Goal: Task Accomplishment & Management: Use online tool/utility

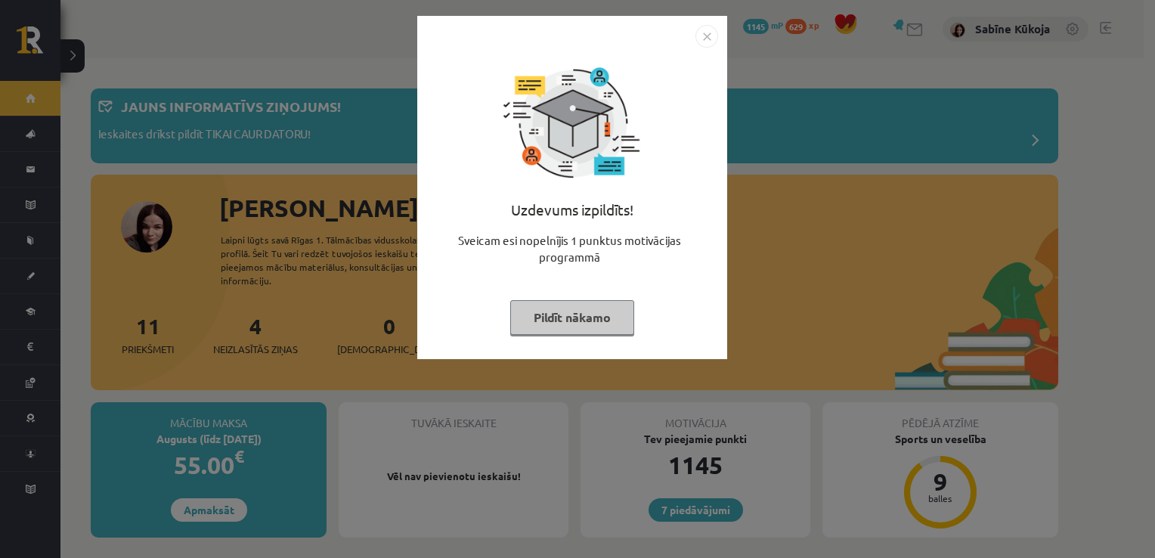
click at [597, 321] on button "Pildīt nākamo" at bounding box center [572, 317] width 124 height 35
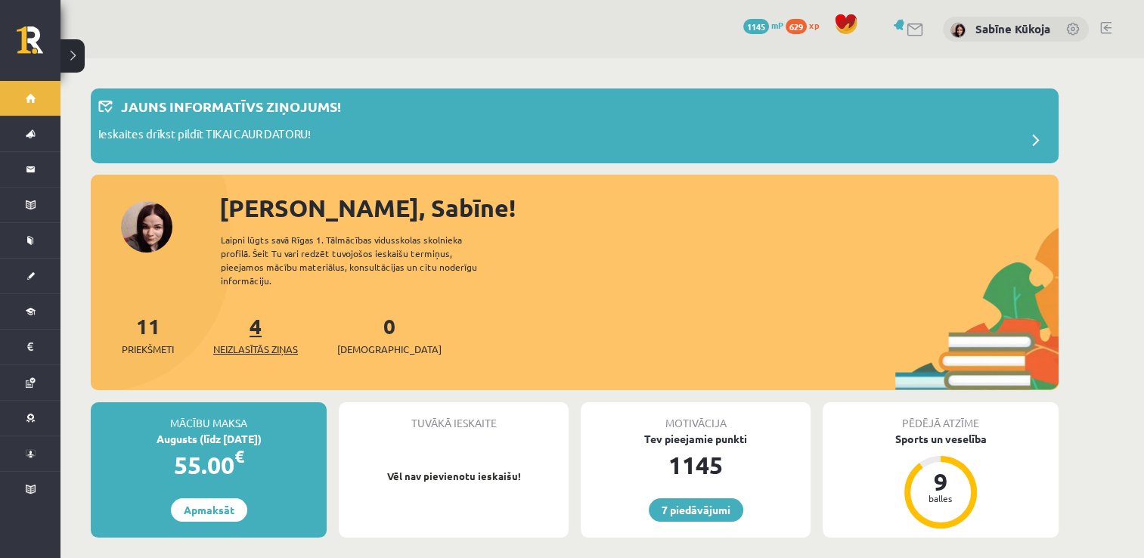
click at [247, 342] on span "Neizlasītās ziņas" at bounding box center [255, 349] width 85 height 15
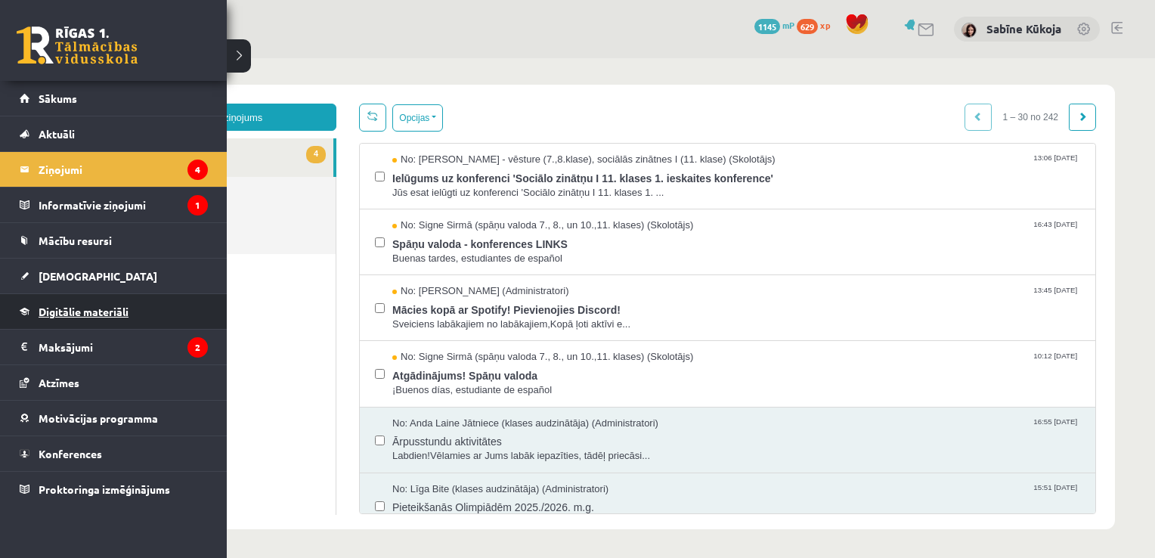
click at [64, 300] on link "Digitālie materiāli" at bounding box center [114, 311] width 188 height 35
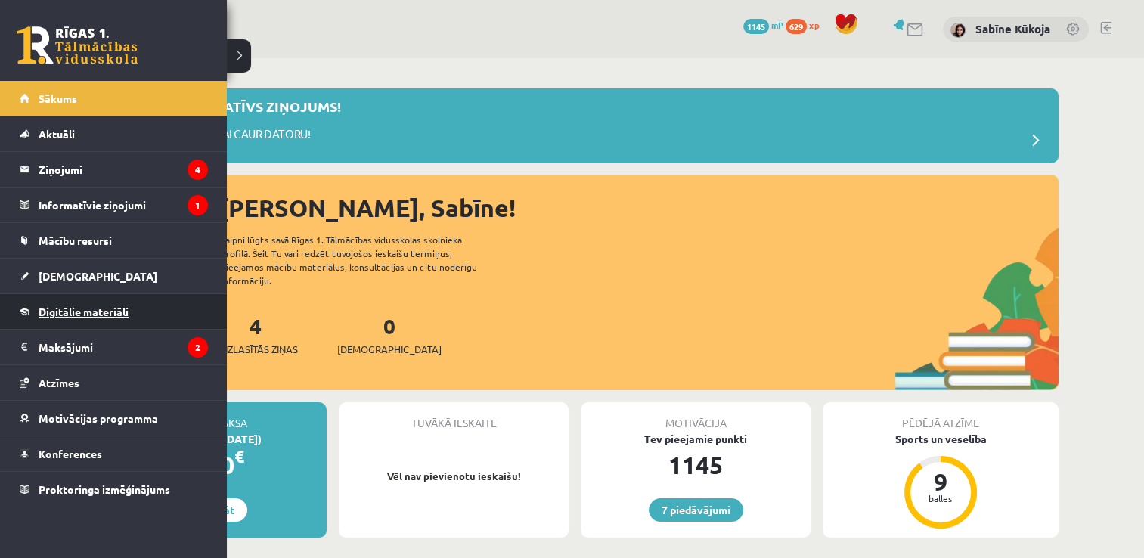
click at [54, 307] on span "Digitālie materiāli" at bounding box center [84, 312] width 90 height 14
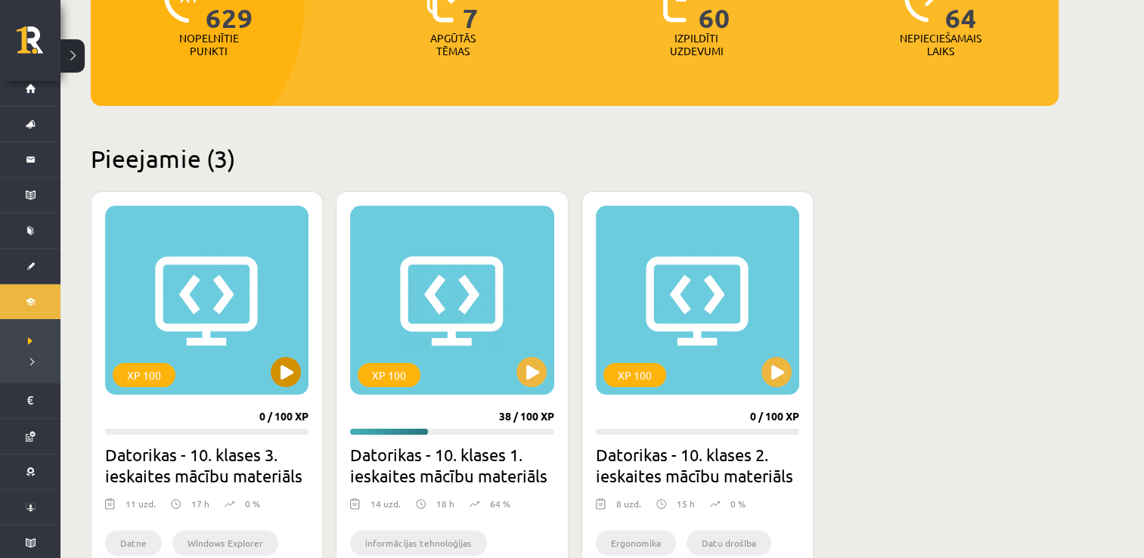
scroll to position [242, 0]
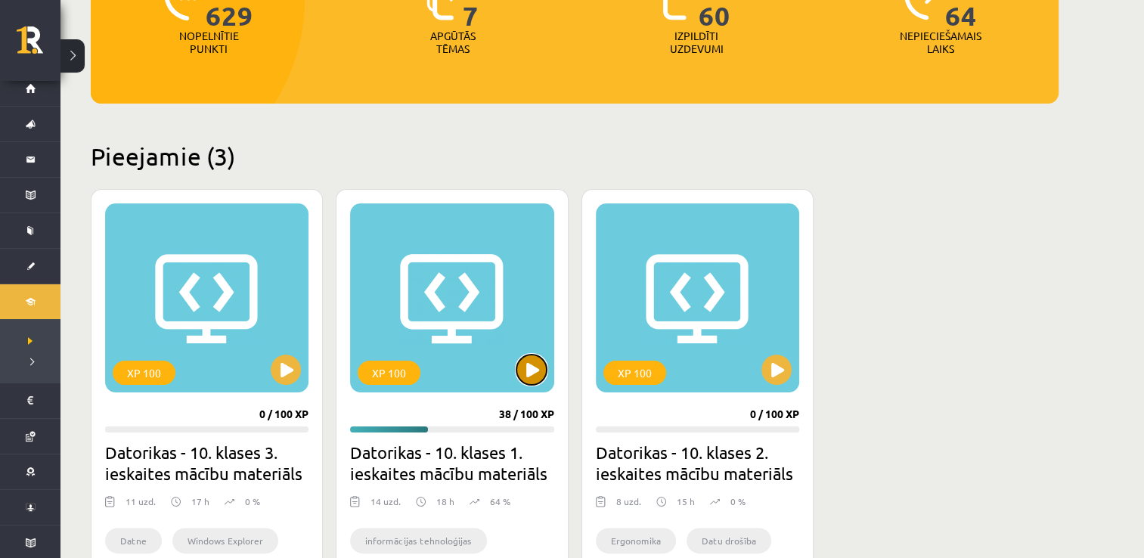
click at [535, 377] on button at bounding box center [531, 370] width 30 height 30
click at [519, 384] on div "XP 100" at bounding box center [451, 297] width 203 height 189
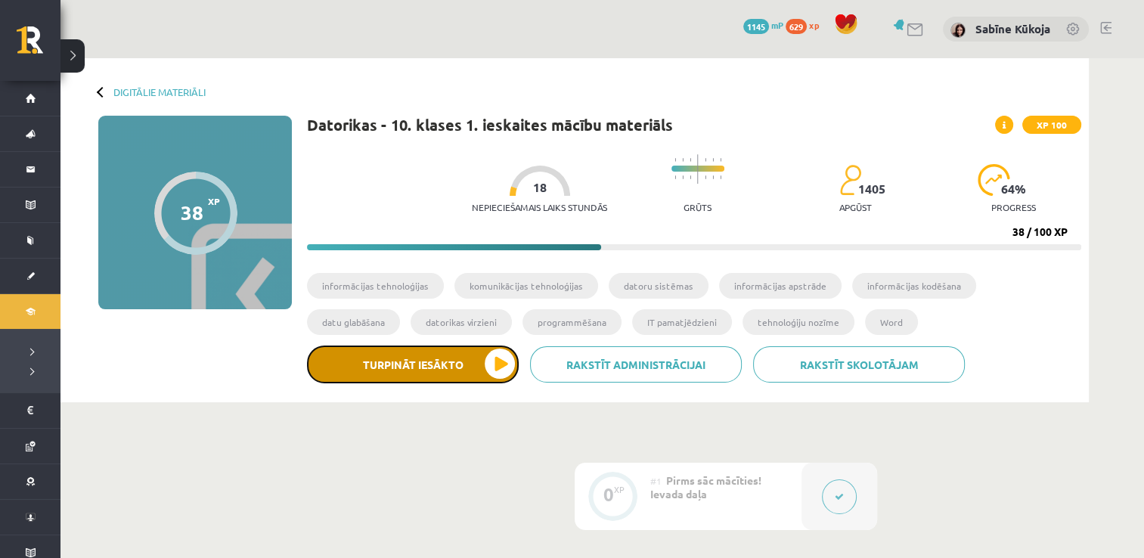
click at [398, 358] on button "Turpināt iesākto" at bounding box center [413, 365] width 212 height 38
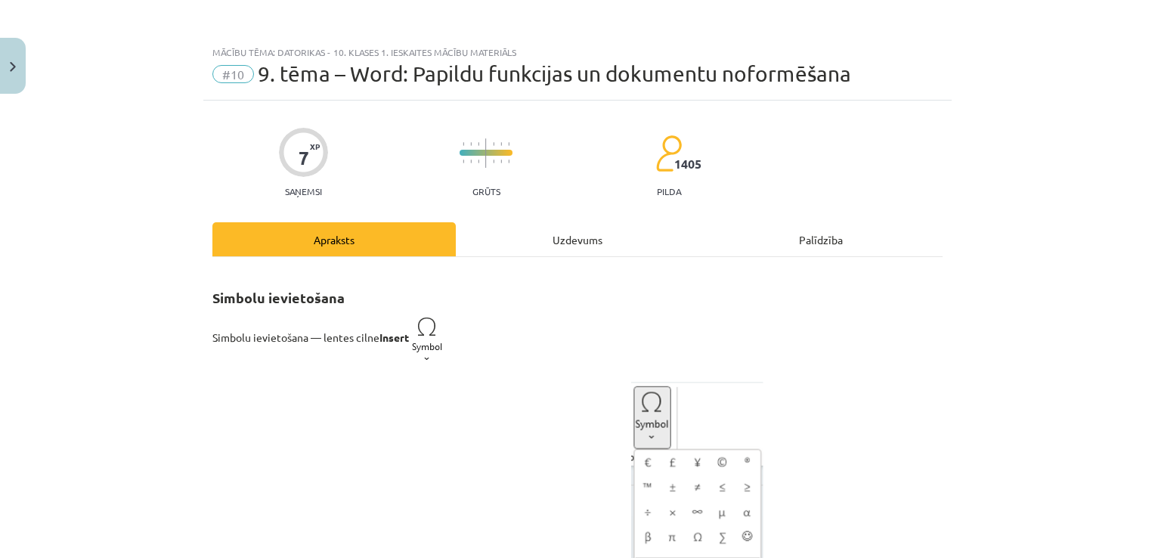
click at [608, 236] on div "Uzdevums" at bounding box center [577, 239] width 243 height 34
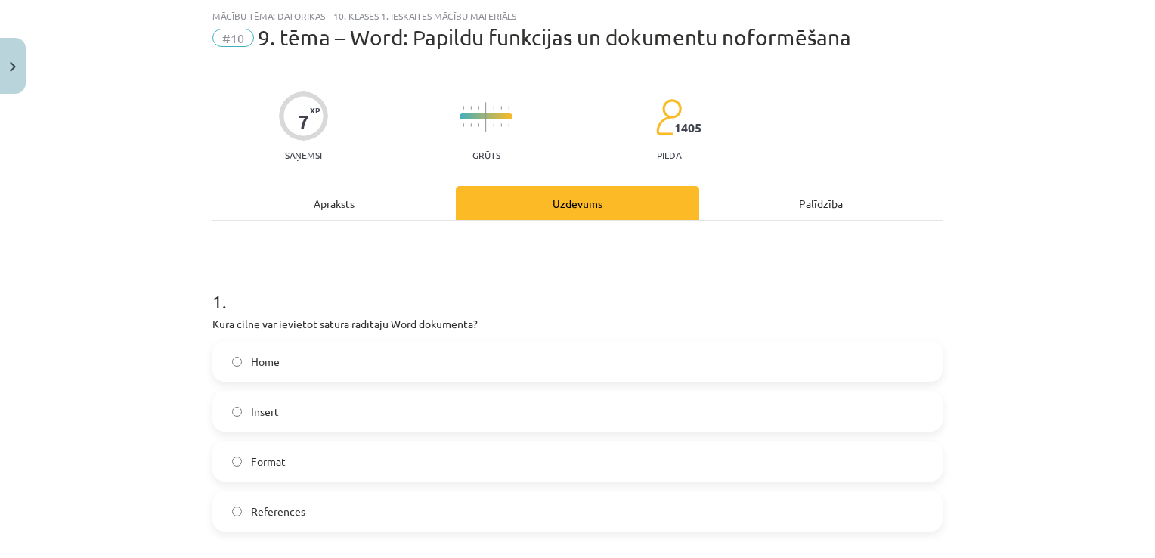
scroll to position [38, 0]
click at [377, 189] on div "Apraksts" at bounding box center [333, 201] width 243 height 34
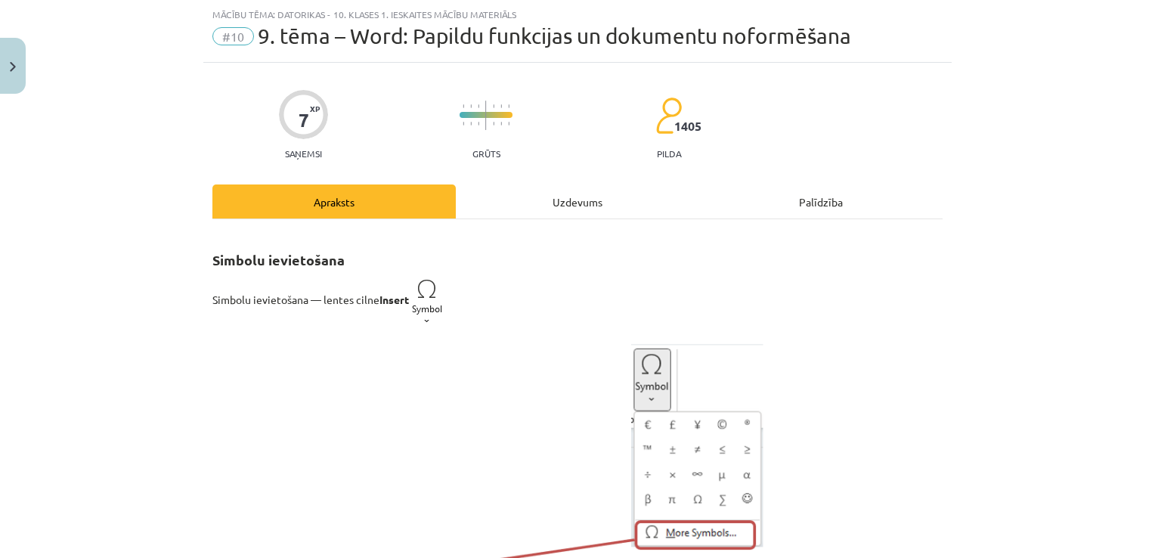
scroll to position [0, 0]
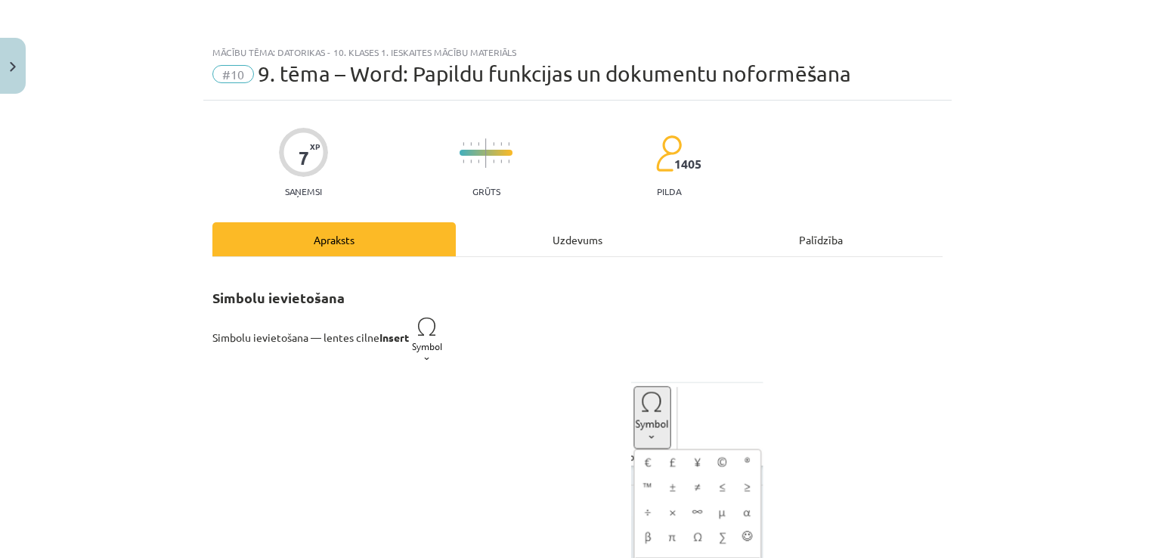
click at [599, 237] on div "Uzdevums" at bounding box center [577, 239] width 243 height 34
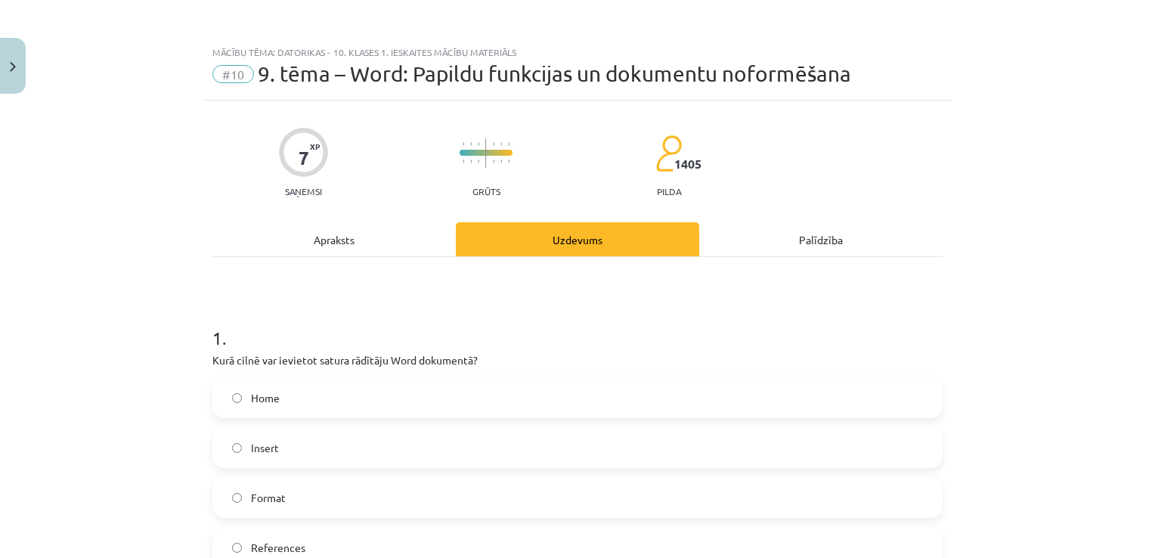
scroll to position [38, 0]
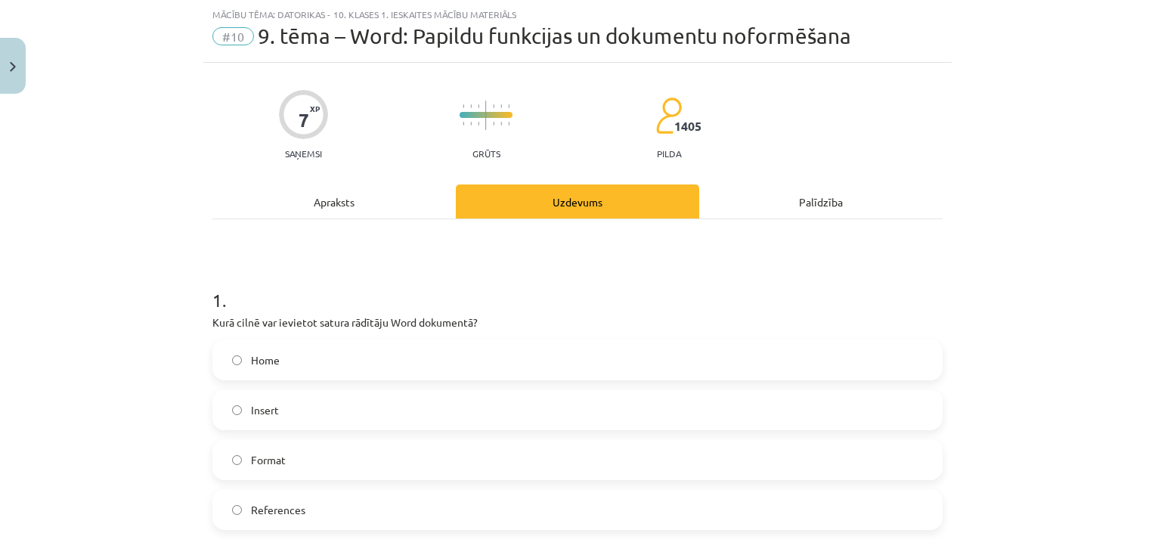
click at [299, 412] on label "Insert" at bounding box center [577, 410] width 727 height 38
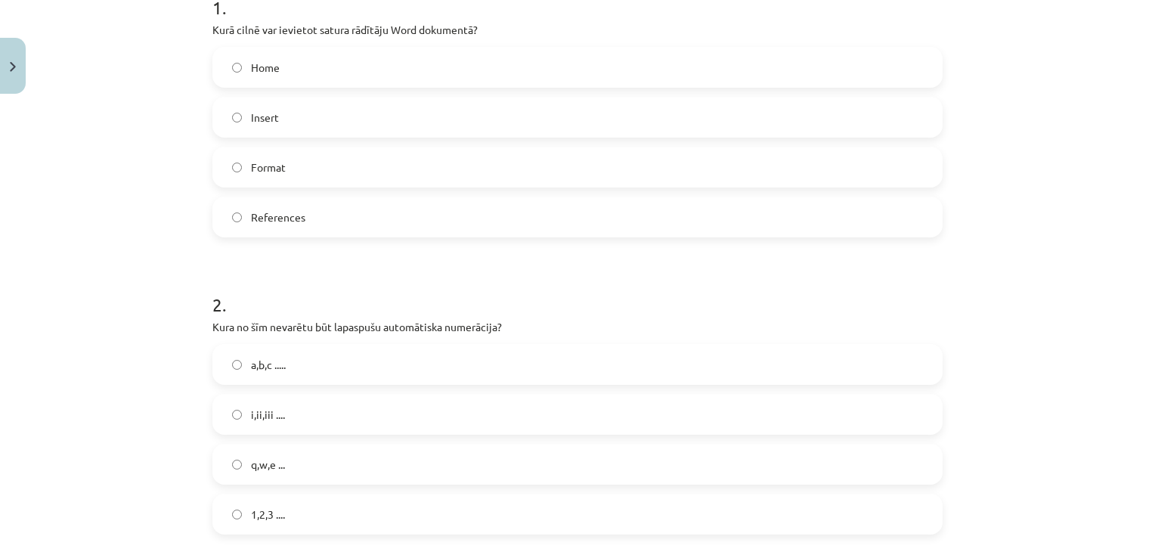
scroll to position [340, 0]
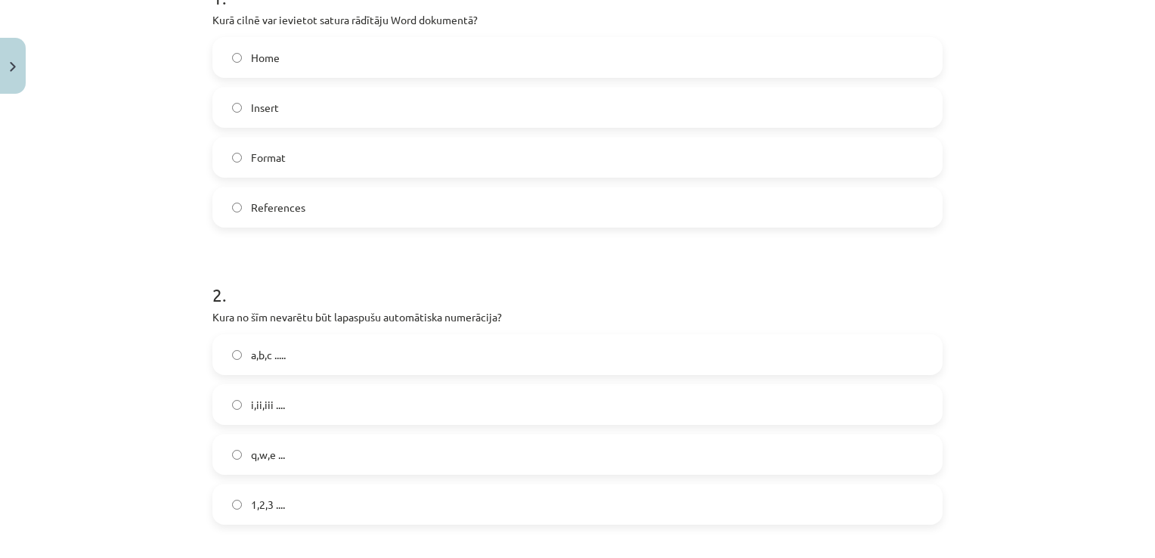
click at [535, 479] on div "a,b,c ..... i,ii,iii .... q,w,e ... 1,2,3 ...." at bounding box center [577, 429] width 730 height 191
click at [514, 445] on label "q,w,e ..." at bounding box center [577, 454] width 727 height 38
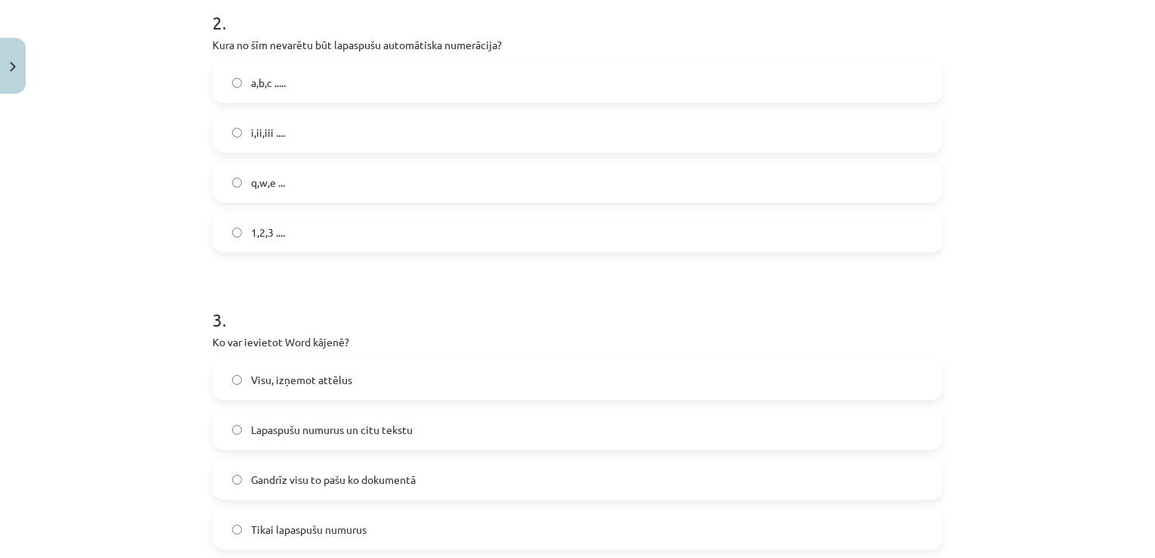
scroll to position [643, 0]
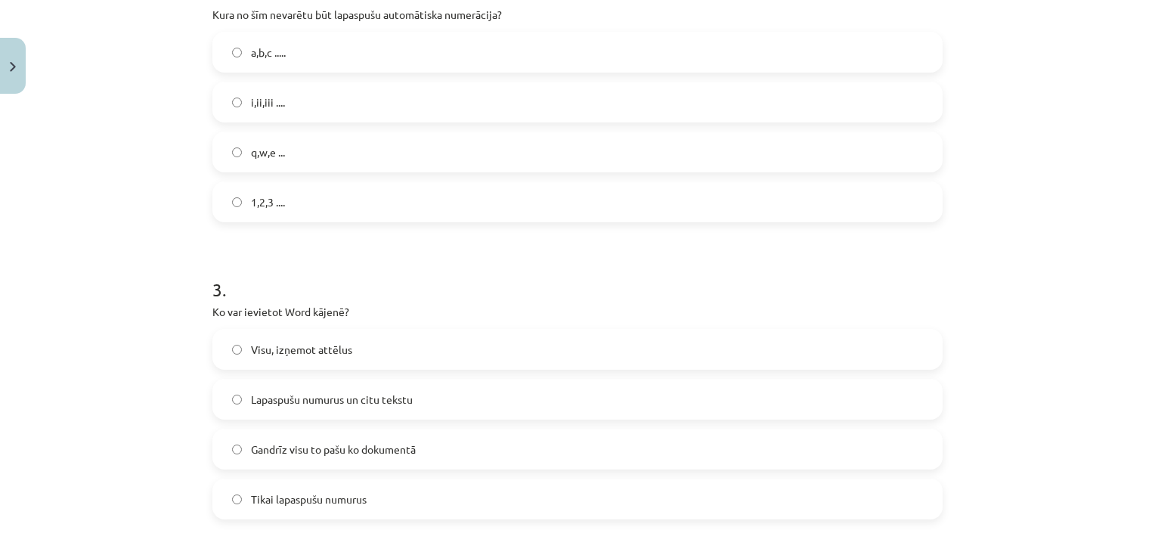
click at [553, 407] on label "Lapaspušu numurus un citu tekstu" at bounding box center [577, 399] width 727 height 38
click at [452, 498] on label "Tikai lapaspušu numurus" at bounding box center [577, 499] width 727 height 38
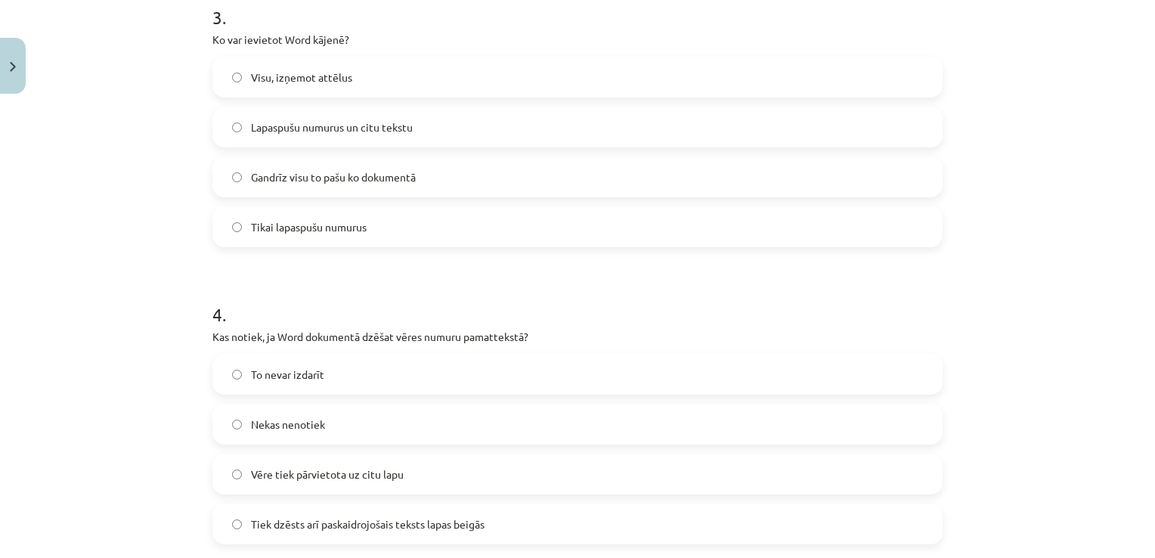
scroll to position [945, 0]
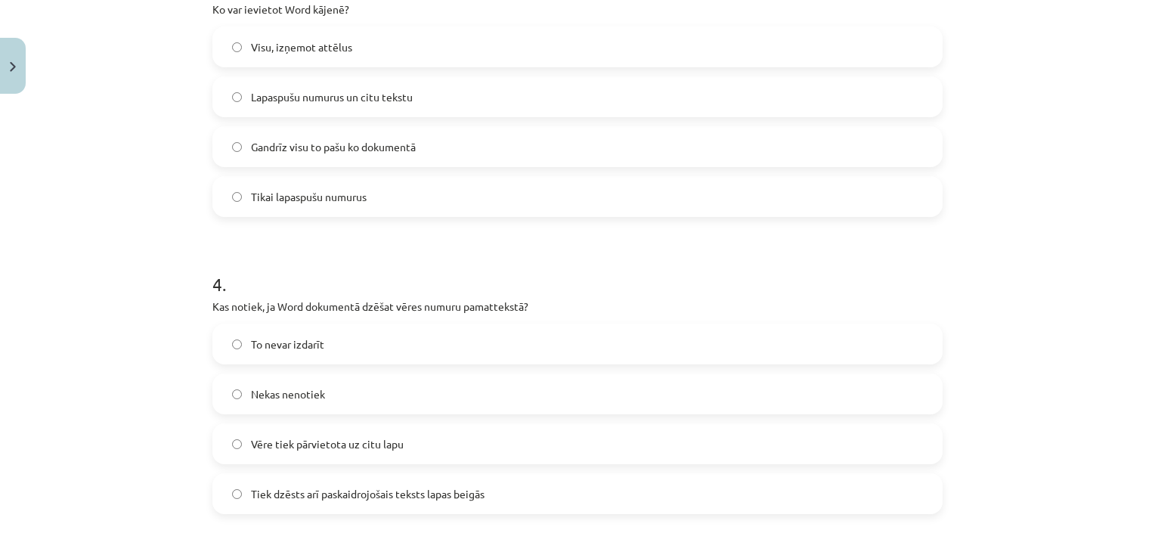
click at [720, 497] on label "Tiek dzēsts arī paskaidrojošais teksts lapas beigās" at bounding box center [577, 494] width 727 height 38
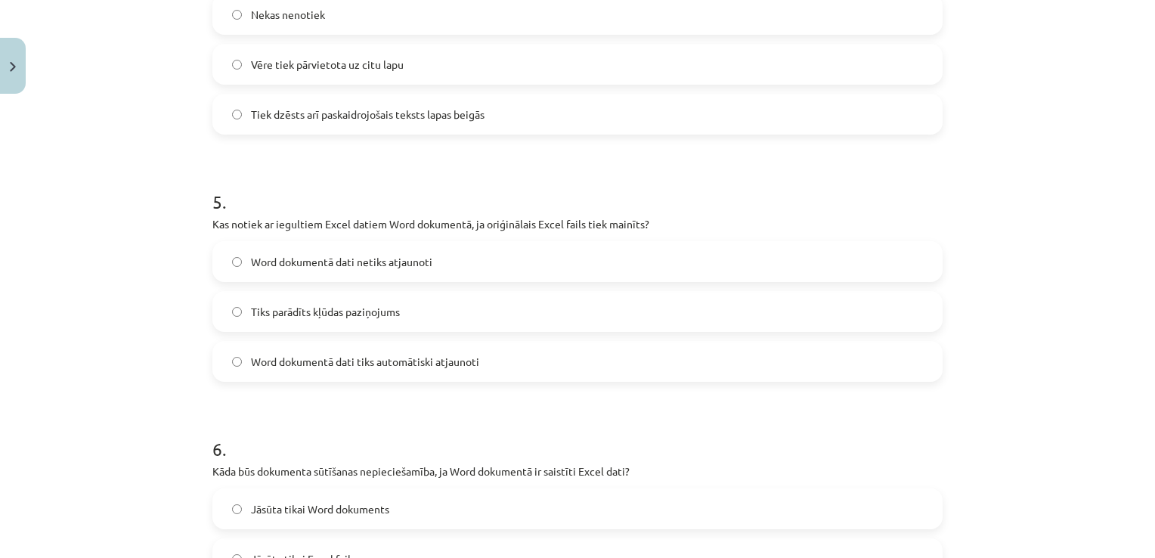
scroll to position [1338, 0]
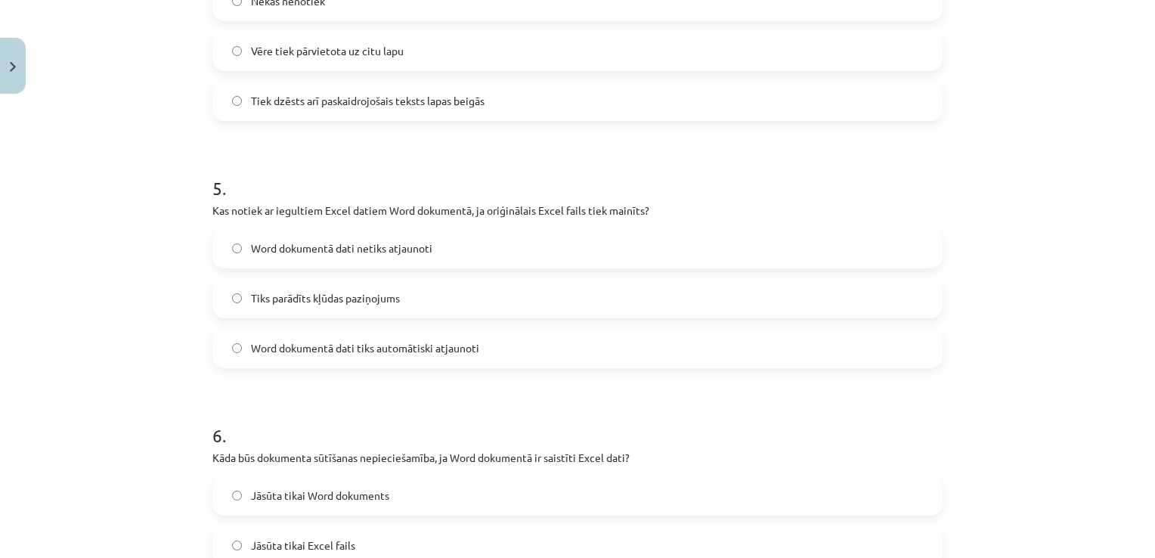
click at [771, 356] on label "Word dokumentā dati tiks automātiski atjaunoti" at bounding box center [577, 348] width 727 height 38
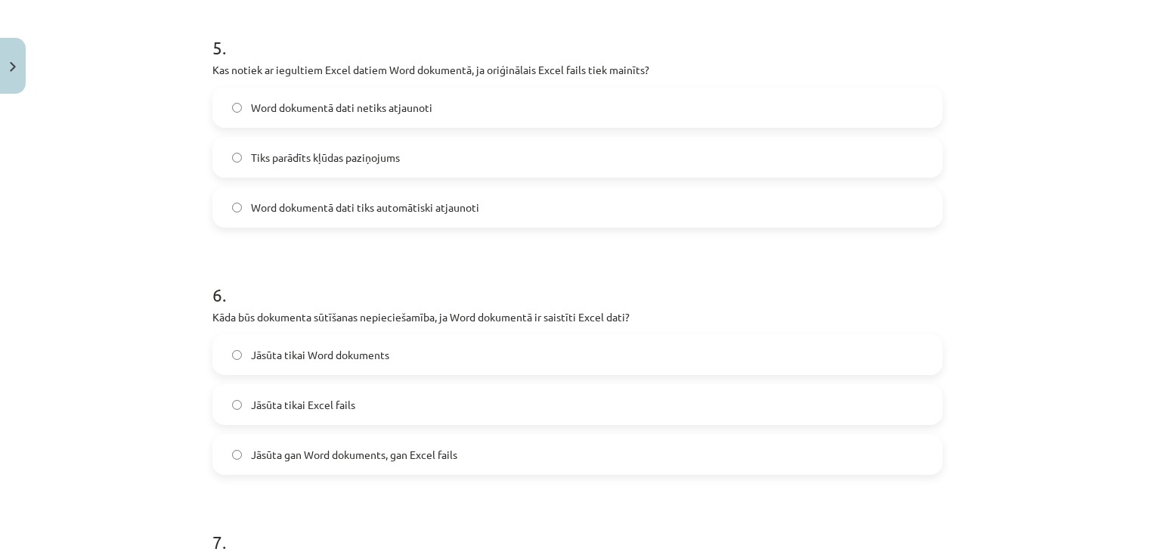
scroll to position [1489, 0]
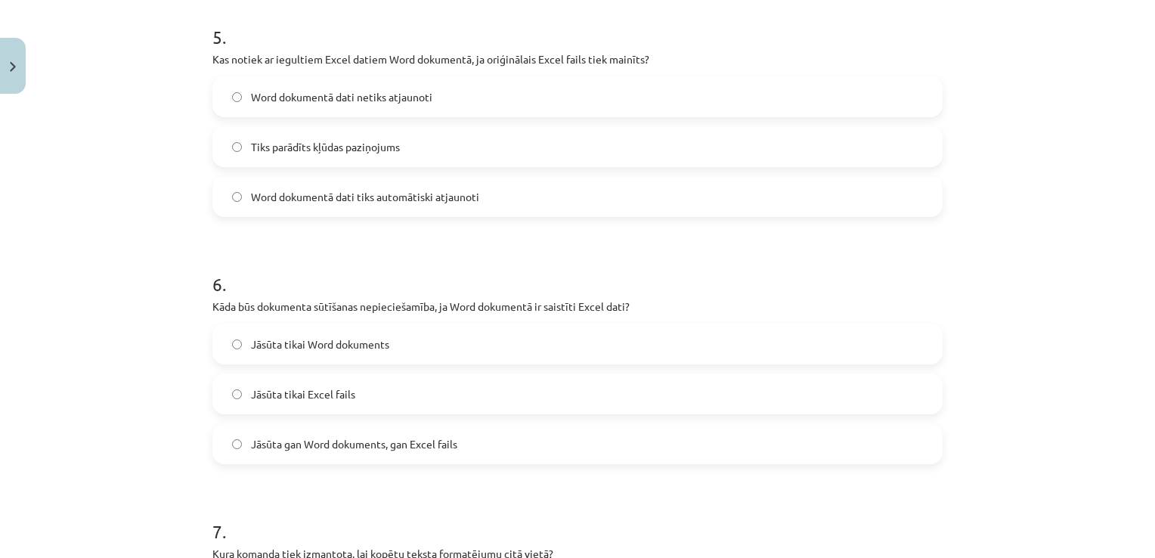
click at [611, 445] on label "Jāsūta gan Word dokuments, gan Excel fails" at bounding box center [577, 444] width 727 height 38
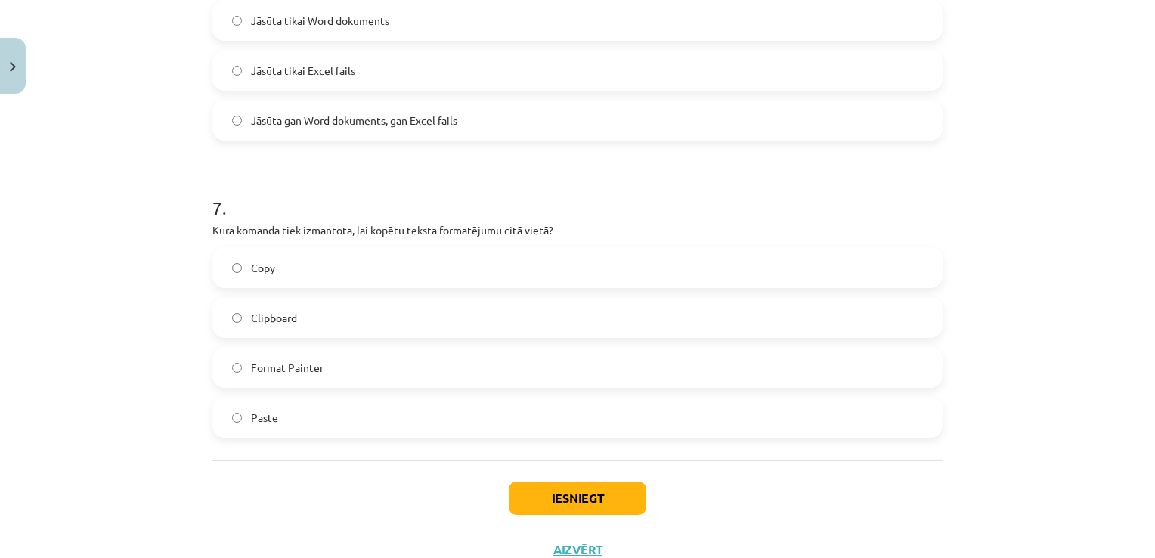
scroll to position [1822, 0]
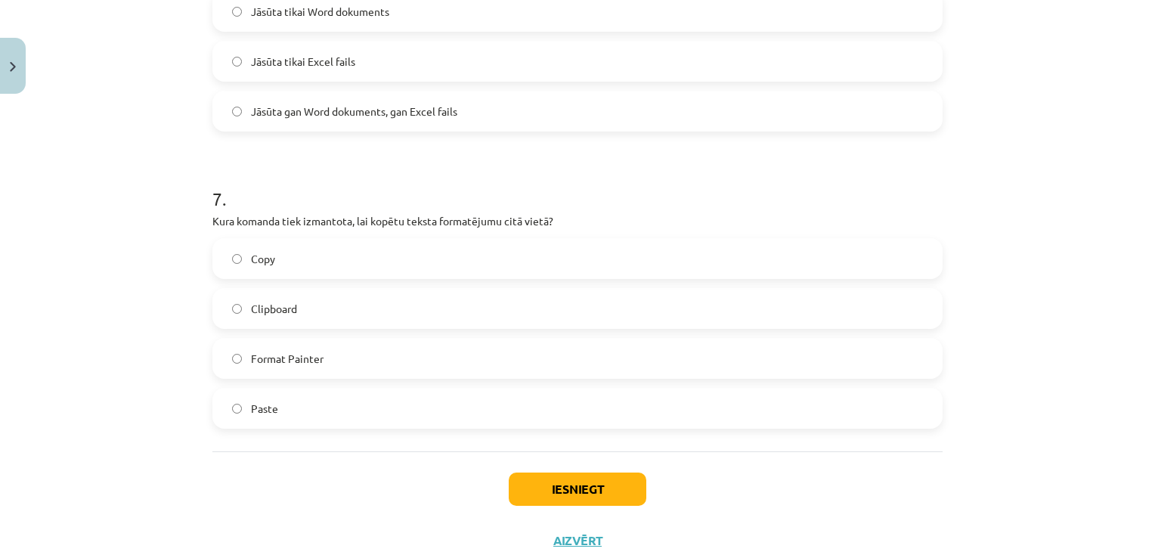
click at [439, 262] on label "Copy" at bounding box center [577, 259] width 727 height 38
click at [546, 490] on button "Iesniegt" at bounding box center [578, 489] width 138 height 33
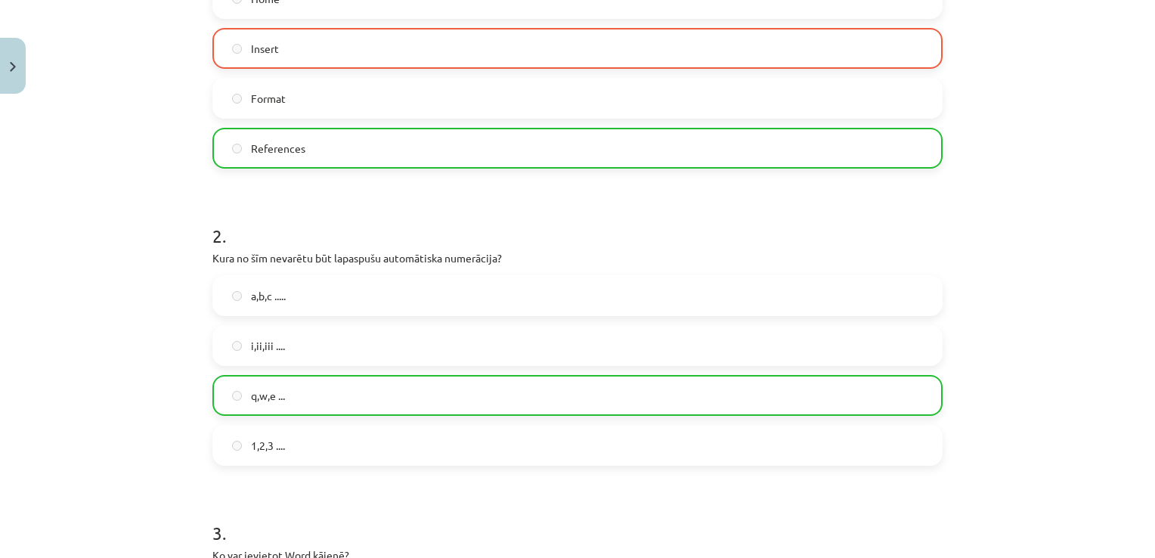
scroll to position [390, 0]
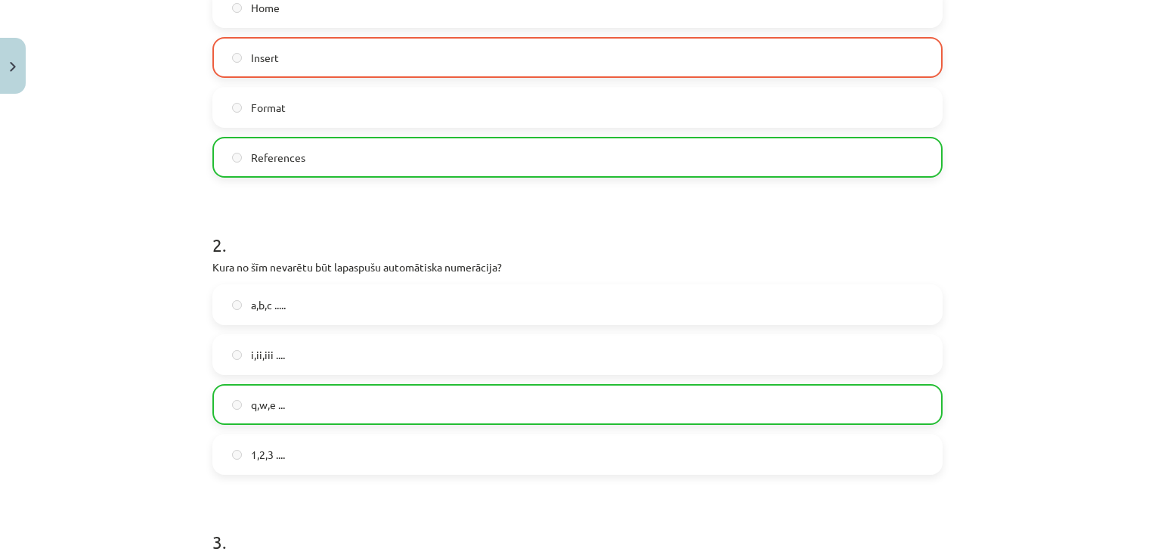
drag, startPoint x: 1142, startPoint y: 545, endPoint x: 1154, endPoint y: 545, distance: 12.1
click at [1154, 545] on div "Mācību tēma: Datorikas - 10. klases 1. ieskaites mācību materiāls #10 9. tēma –…" at bounding box center [577, 279] width 1155 height 558
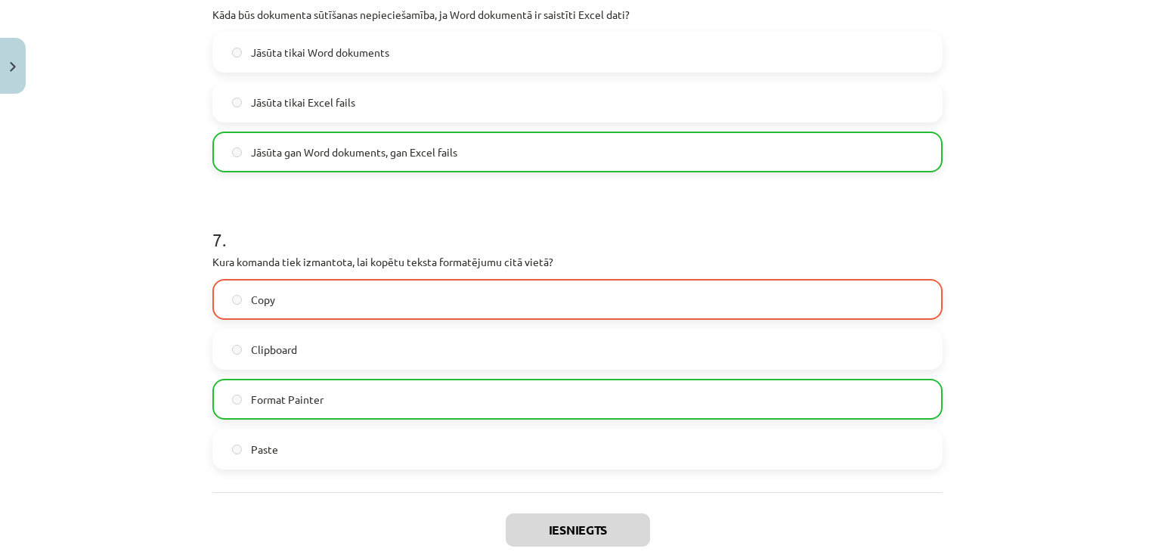
scroll to position [1914, 0]
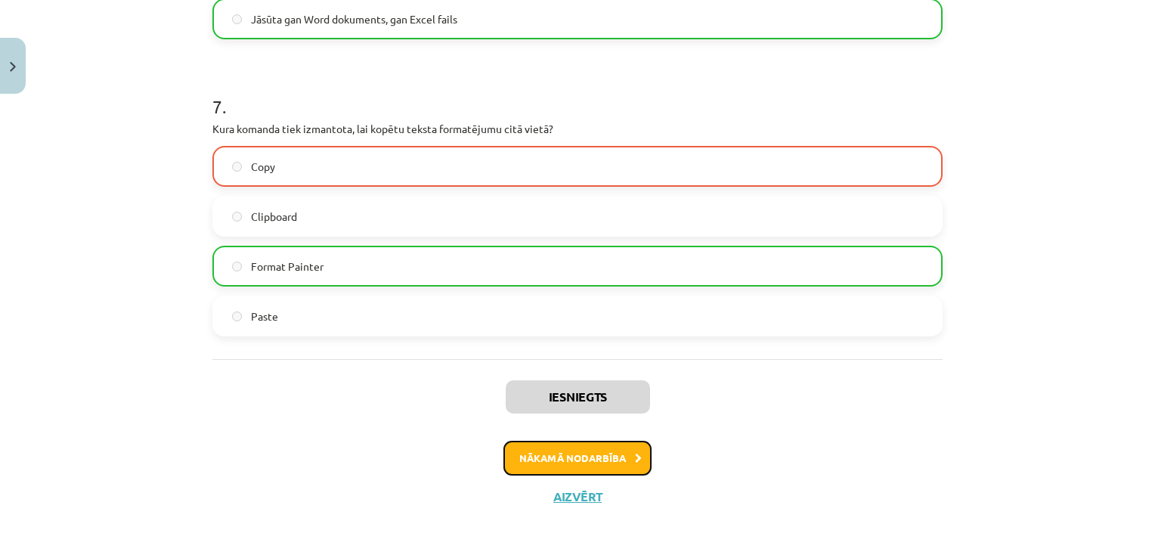
click at [578, 457] on button "Nākamā nodarbība" at bounding box center [578, 458] width 148 height 35
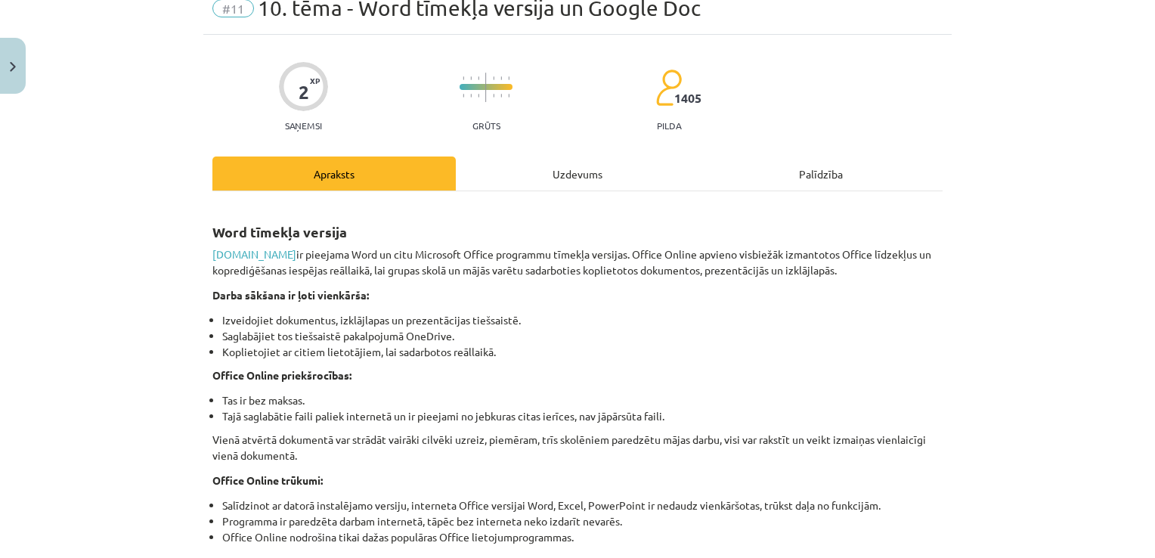
scroll to position [38, 0]
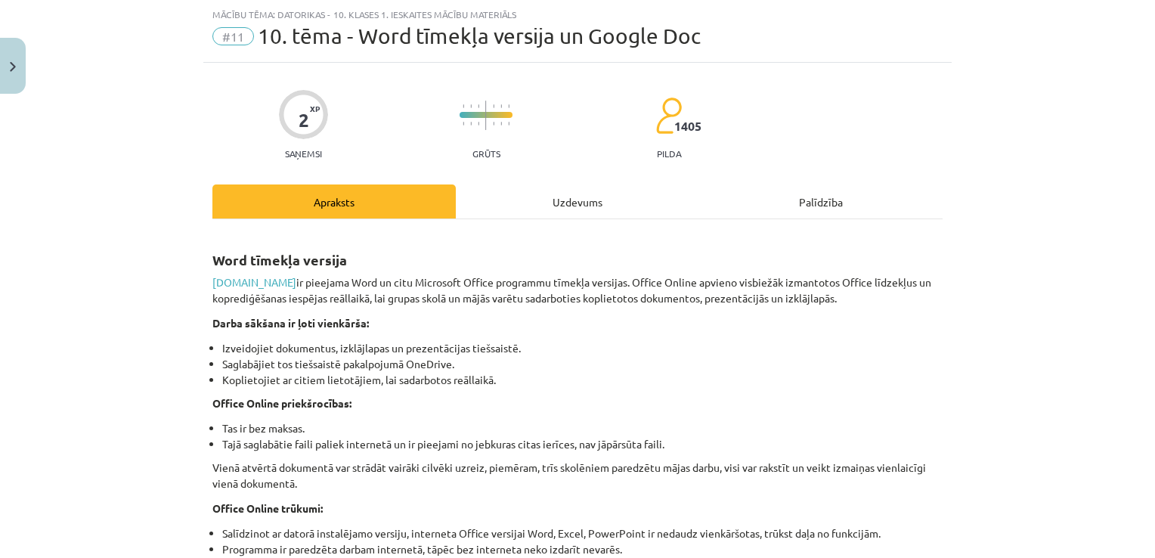
click at [541, 202] on div "Uzdevums" at bounding box center [577, 201] width 243 height 34
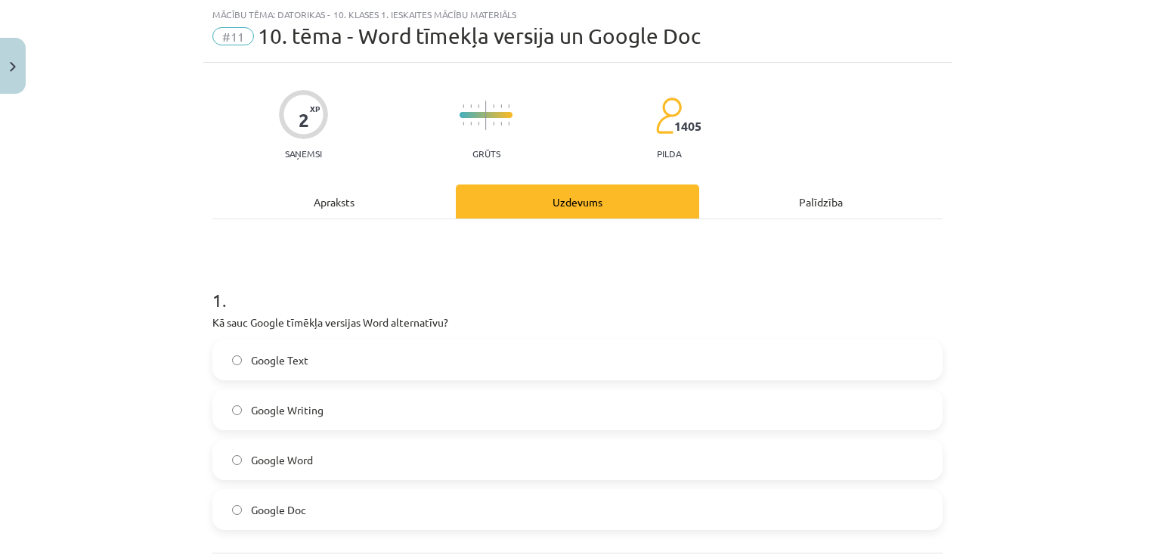
click at [408, 204] on div "Apraksts" at bounding box center [333, 201] width 243 height 34
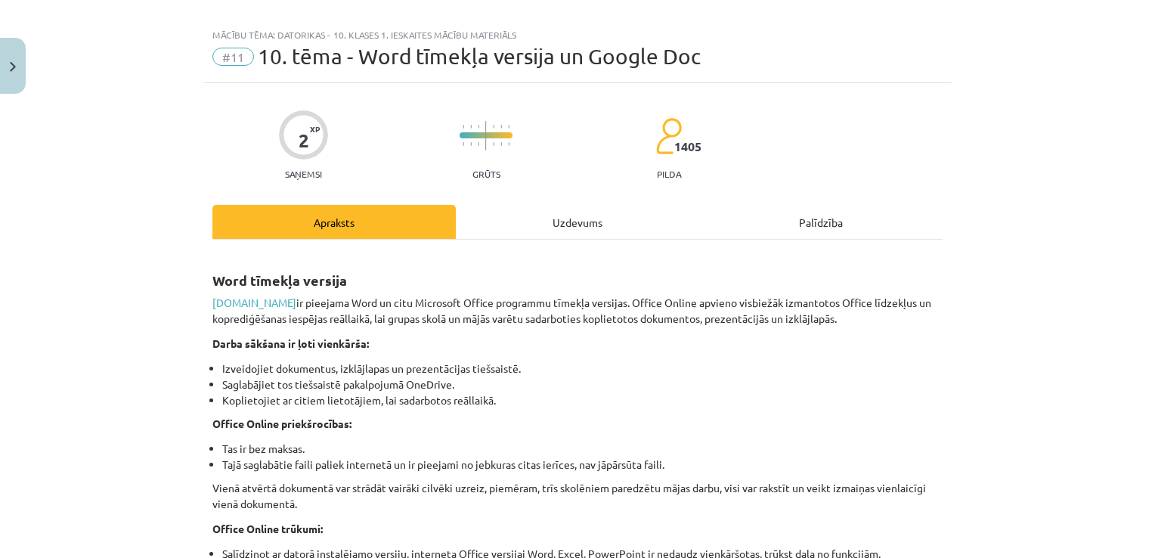
scroll to position [0, 0]
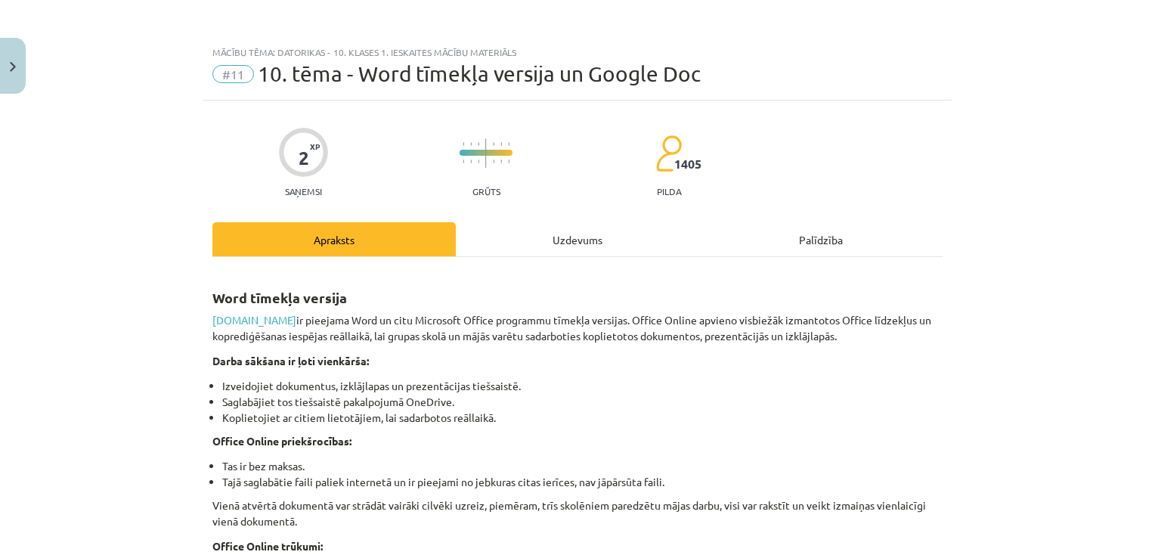
click at [609, 243] on div "Uzdevums" at bounding box center [577, 239] width 243 height 34
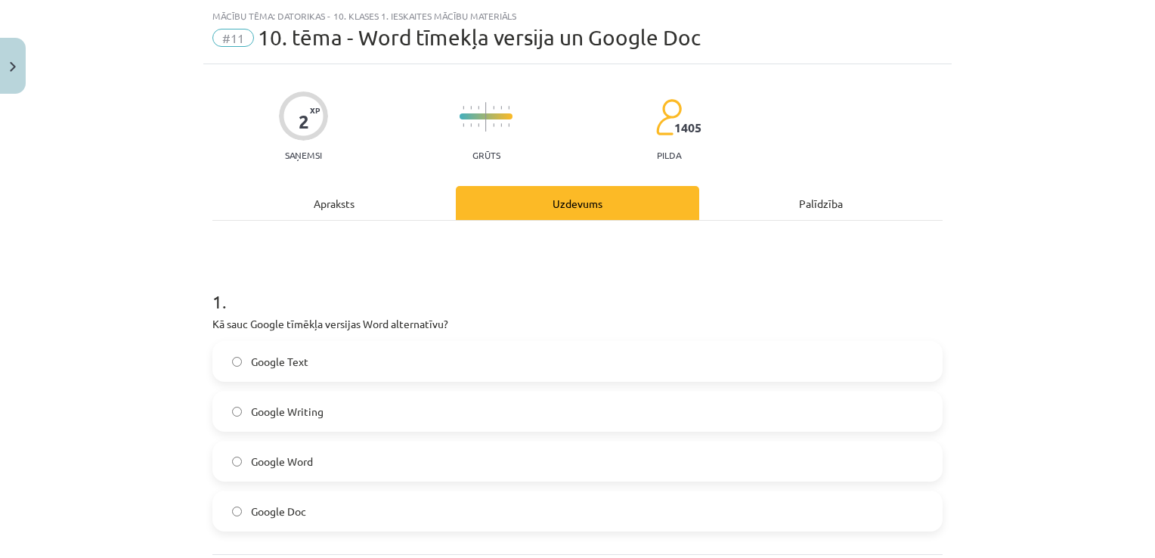
scroll to position [38, 0]
click at [358, 186] on div "Apraksts" at bounding box center [333, 201] width 243 height 34
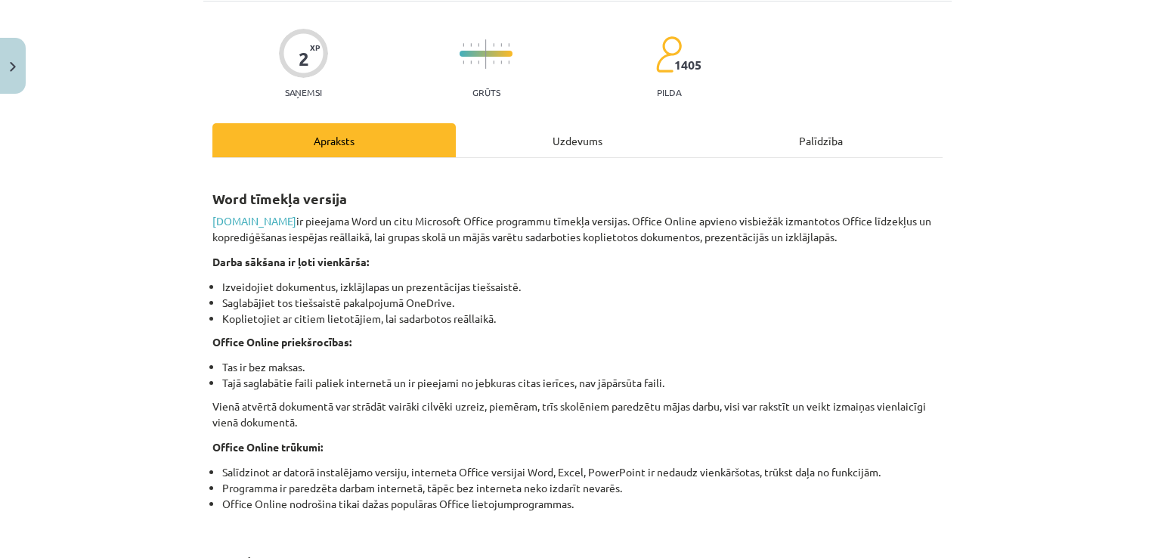
scroll to position [98, 0]
click at [528, 132] on div "Uzdevums" at bounding box center [577, 141] width 243 height 34
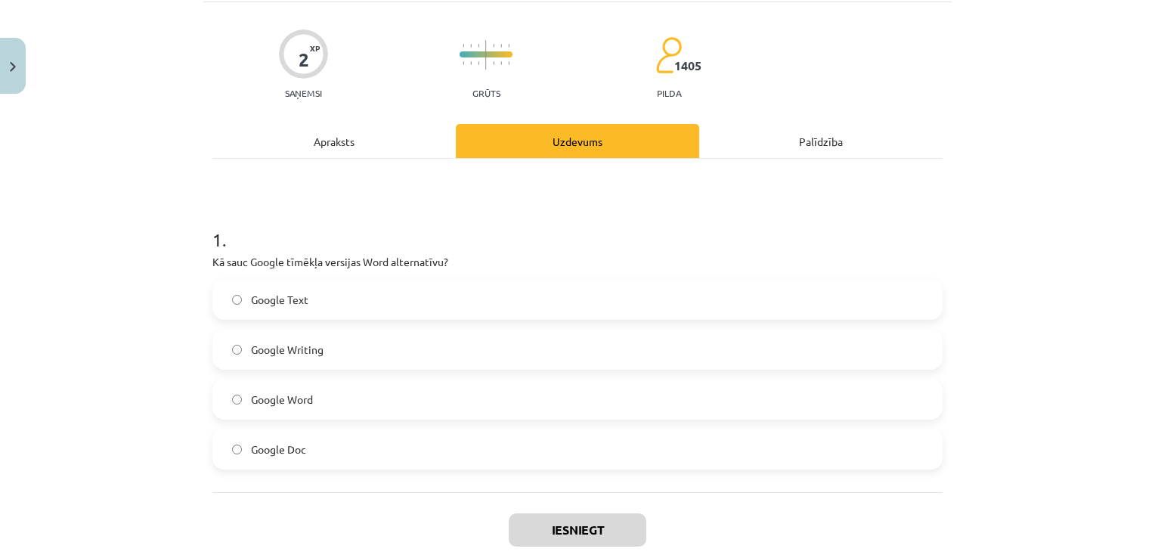
scroll to position [38, 0]
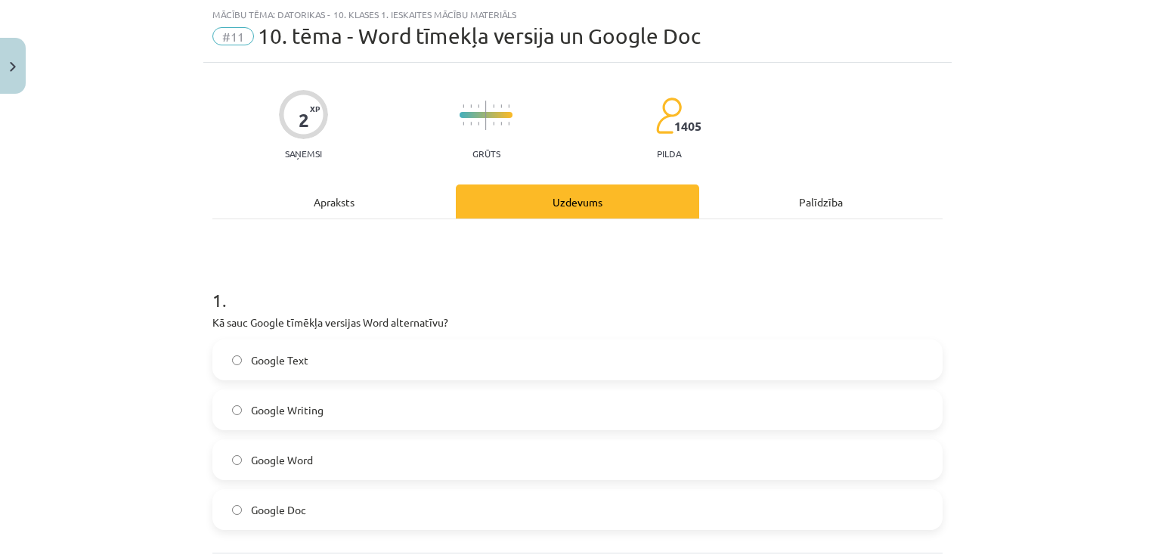
click at [311, 510] on label "Google Doc" at bounding box center [577, 510] width 727 height 38
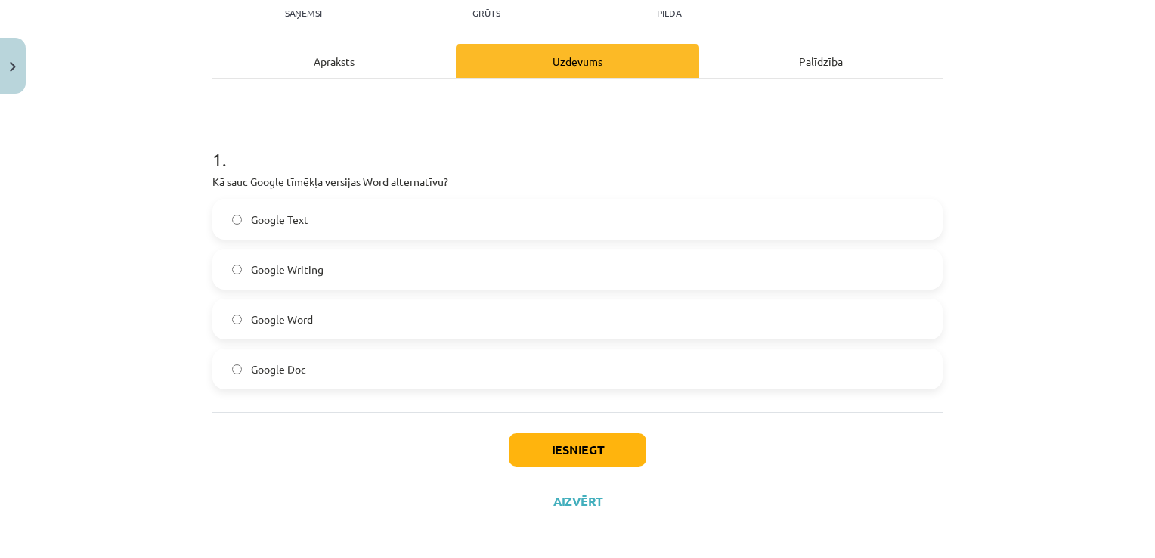
scroll to position [184, 0]
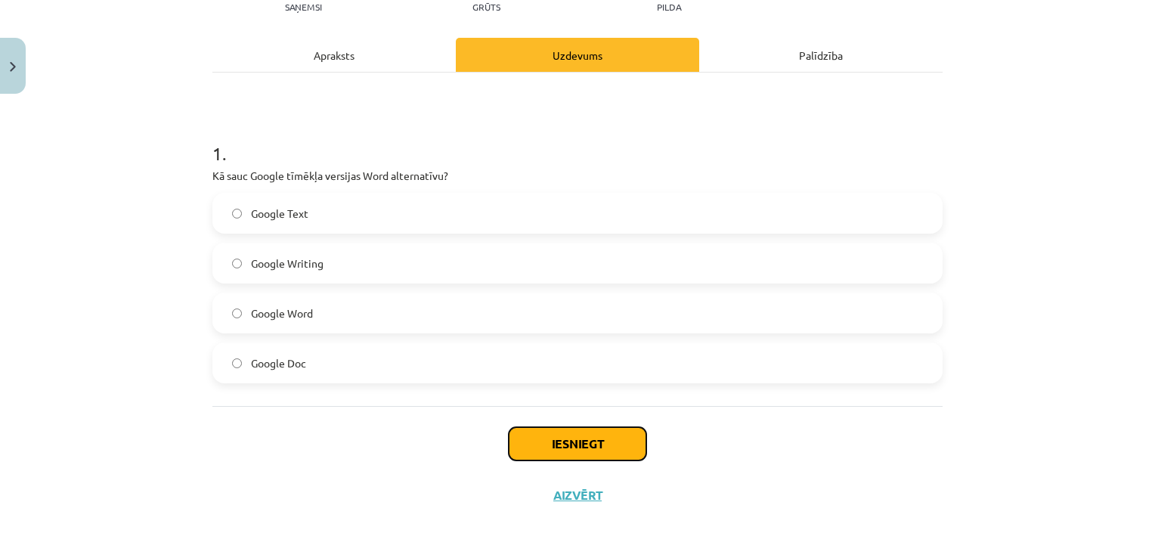
click at [583, 440] on button "Iesniegt" at bounding box center [578, 443] width 138 height 33
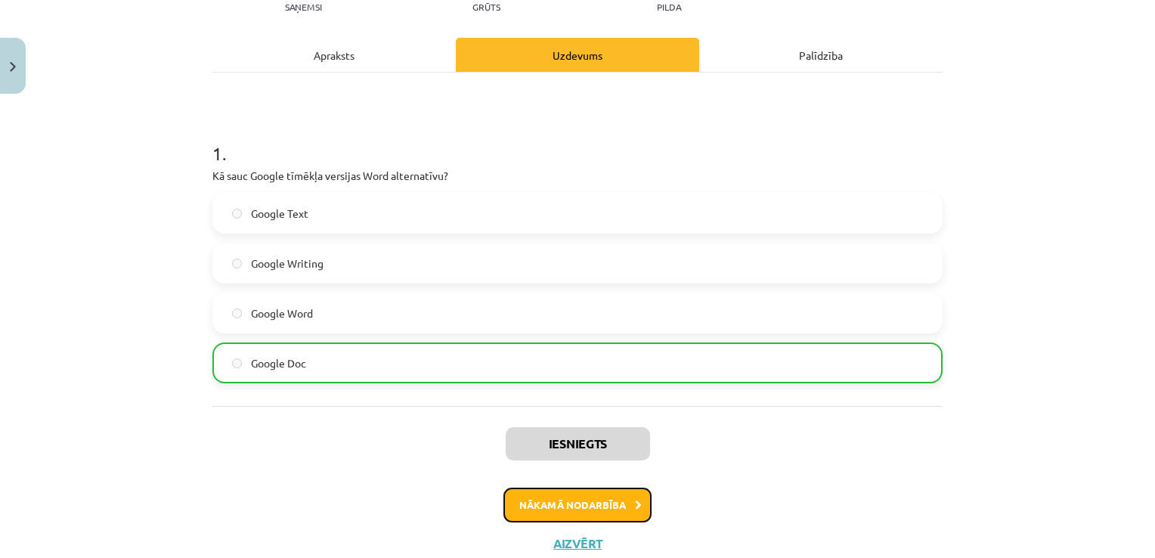
click at [554, 495] on button "Nākamā nodarbība" at bounding box center [578, 505] width 148 height 35
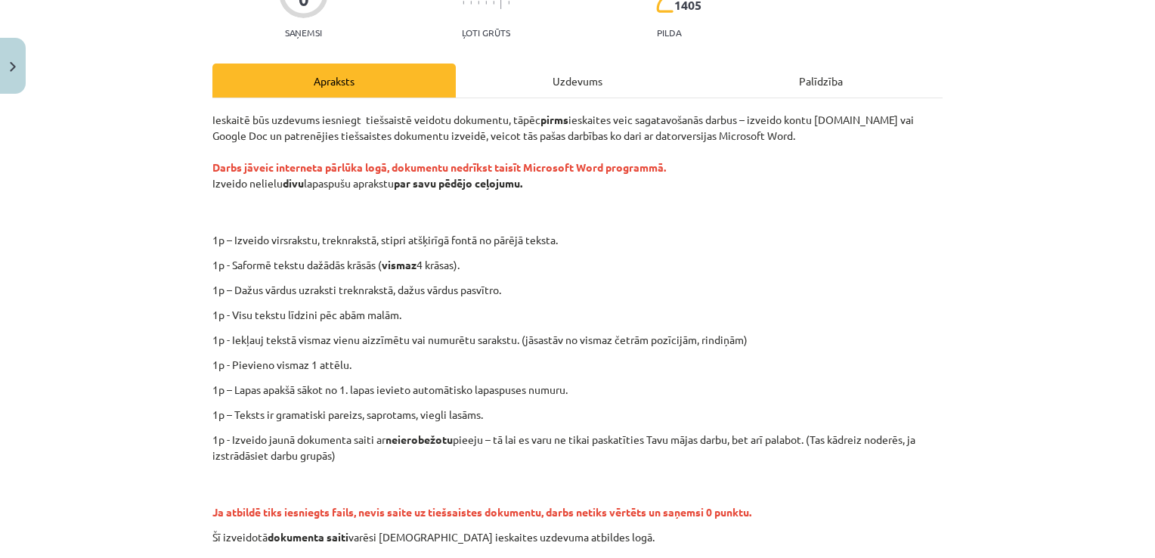
scroll to position [189, 0]
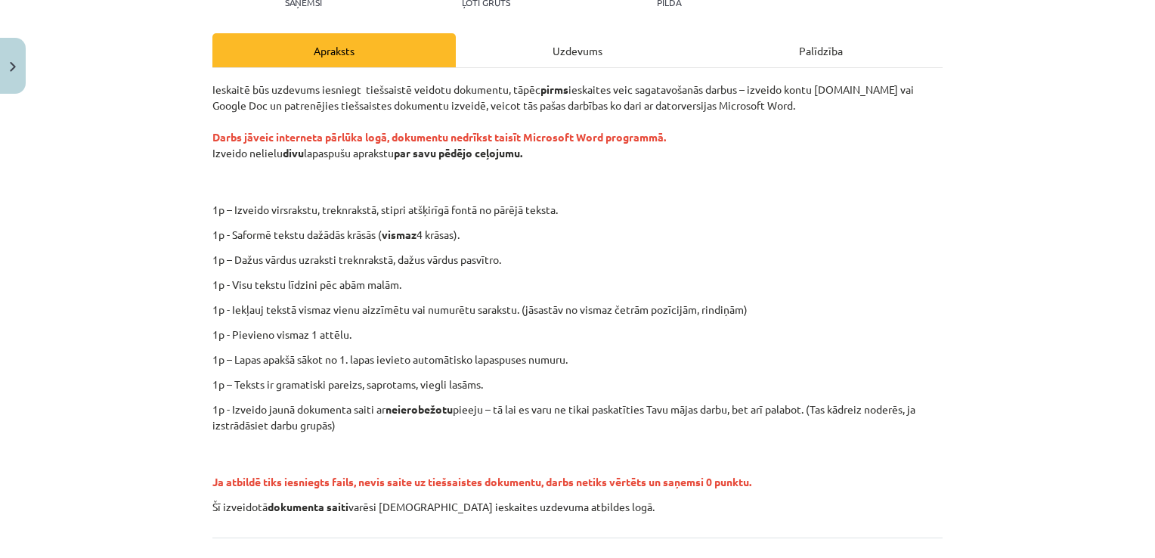
click at [619, 49] on div "Uzdevums" at bounding box center [577, 50] width 243 height 34
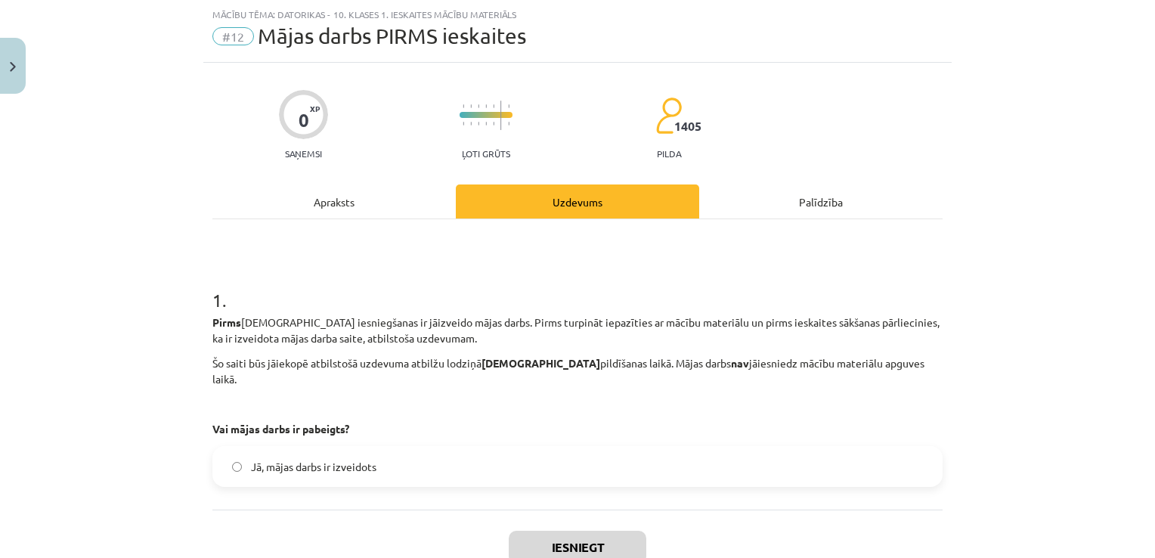
click at [302, 209] on div "Apraksts" at bounding box center [333, 201] width 243 height 34
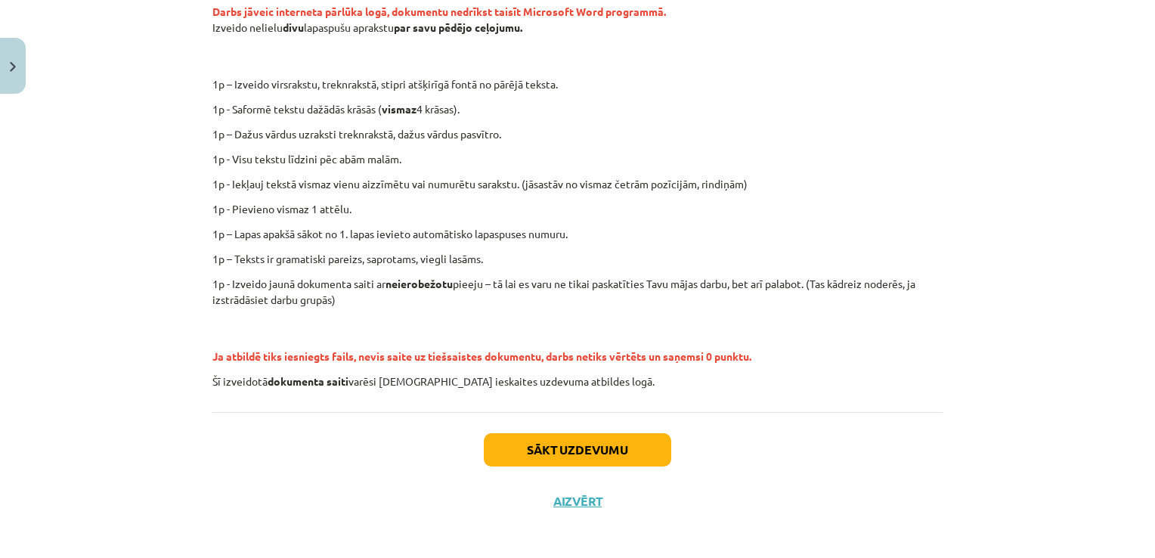
scroll to position [321, 0]
